Goal: Find specific page/section: Find specific page/section

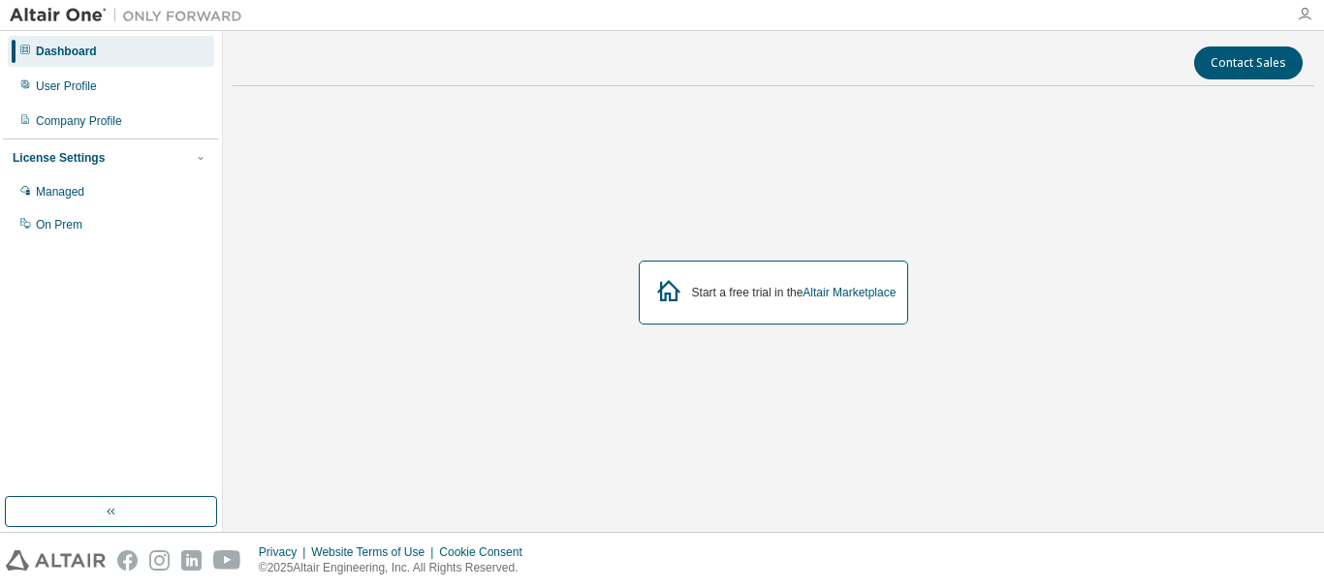
click at [1301, 20] on icon "button" at bounding box center [1304, 15] width 16 height 16
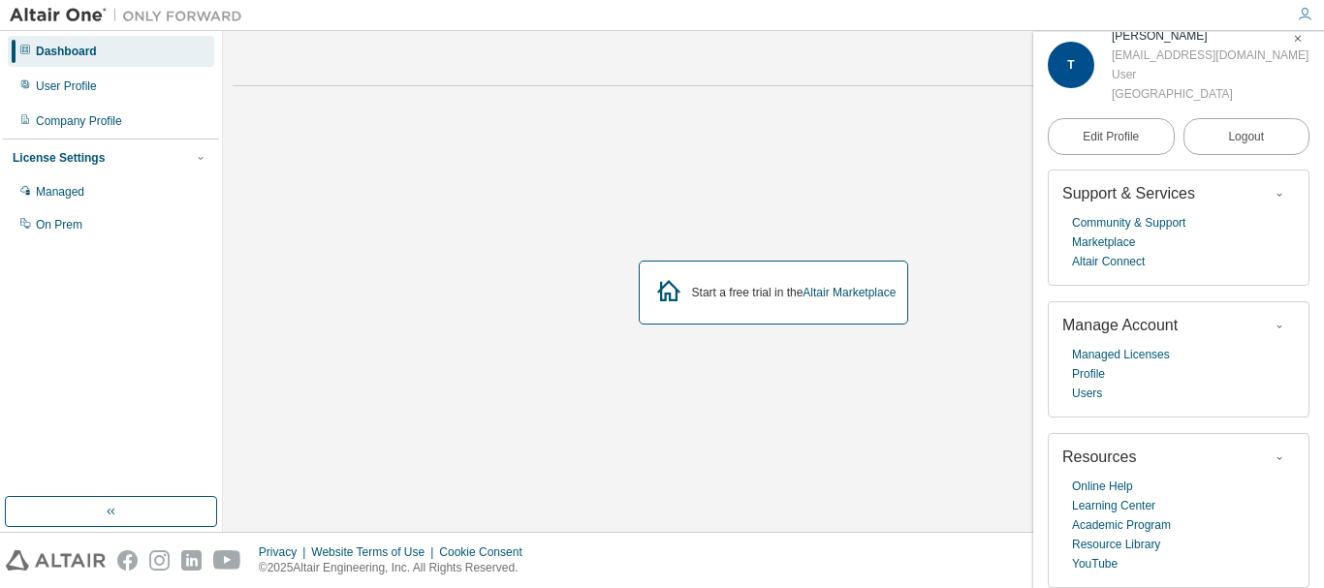
scroll to position [23, 0]
click at [1077, 238] on link "Marketplace" at bounding box center [1103, 242] width 63 height 19
